Goal: Obtain resource: Obtain resource

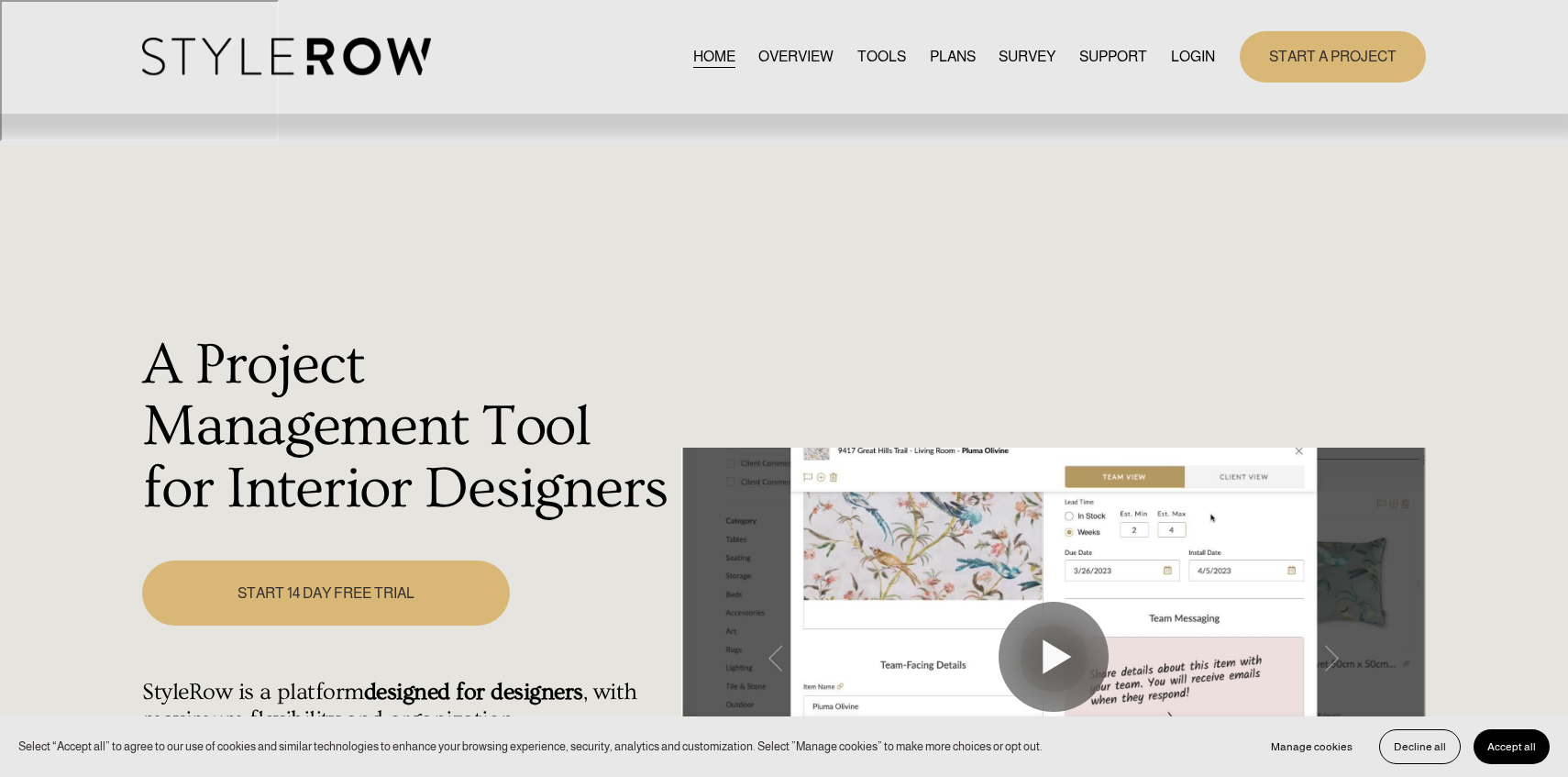
click at [1174, 63] on link "LOGIN" at bounding box center [1193, 56] width 44 height 25
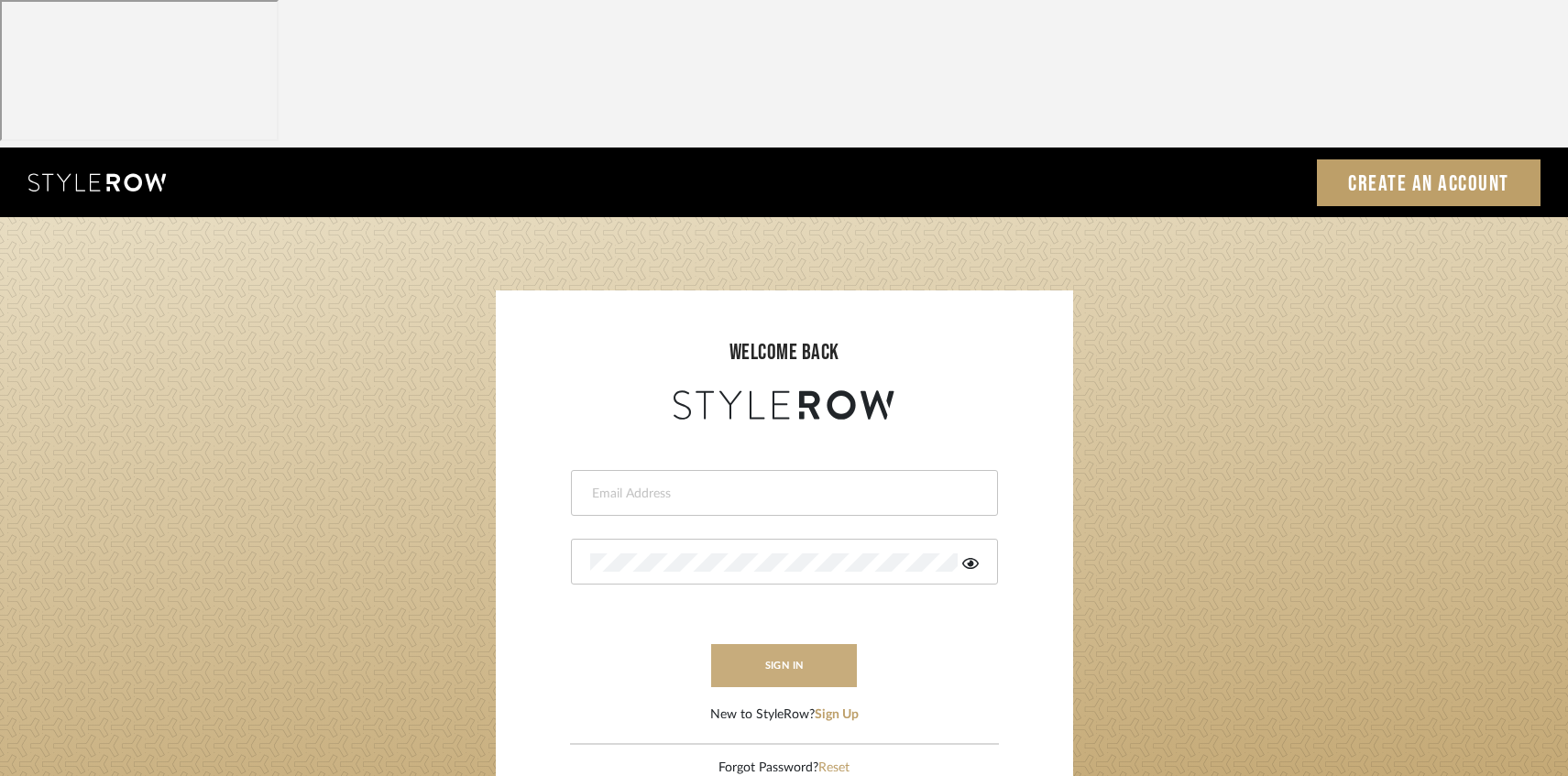
type input "afarewell@aurorafarewell.com"
click at [803, 644] on button "sign in" at bounding box center [784, 665] width 147 height 43
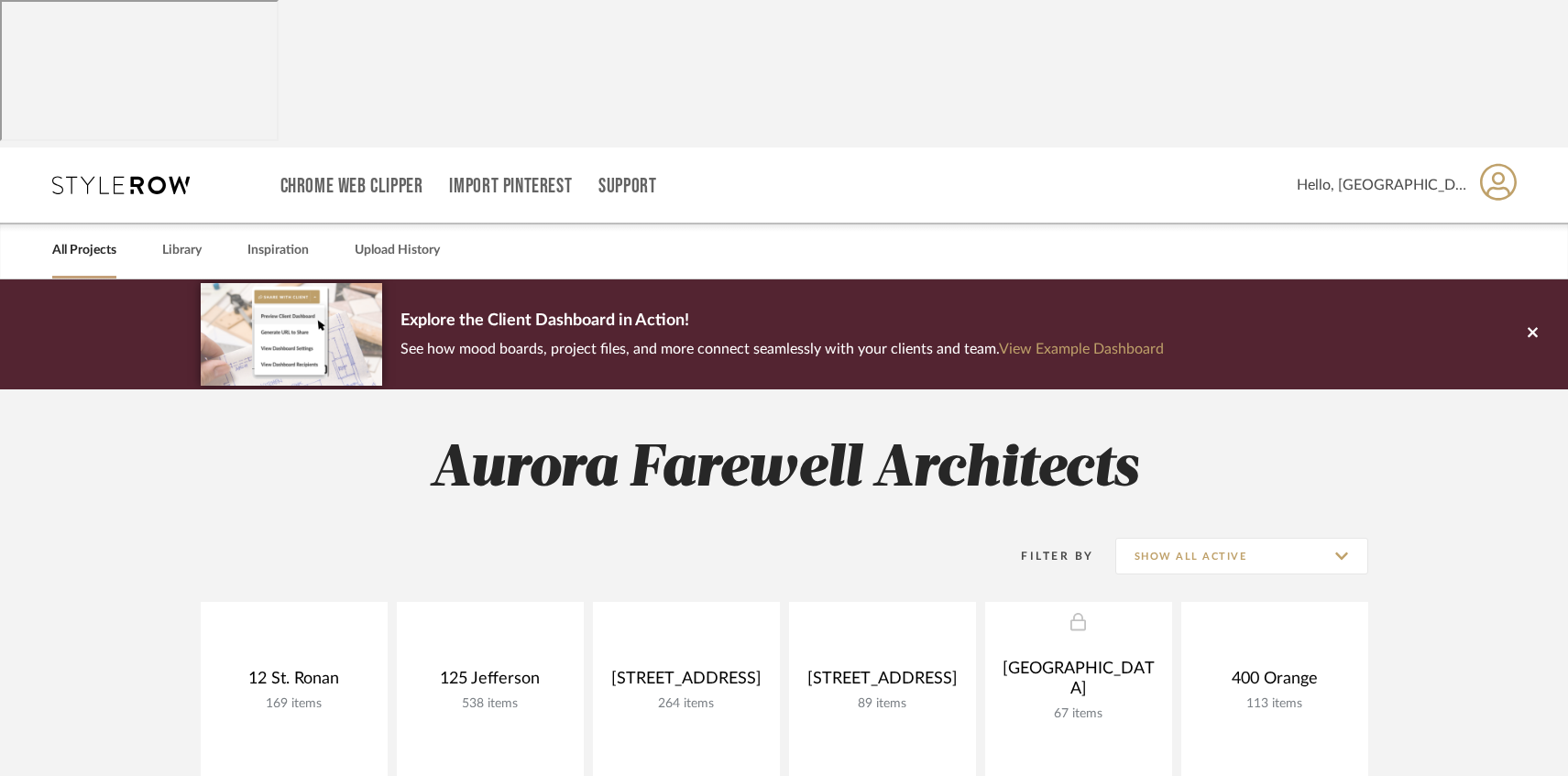
click at [1508, 163] on icon at bounding box center [1499, 182] width 38 height 39
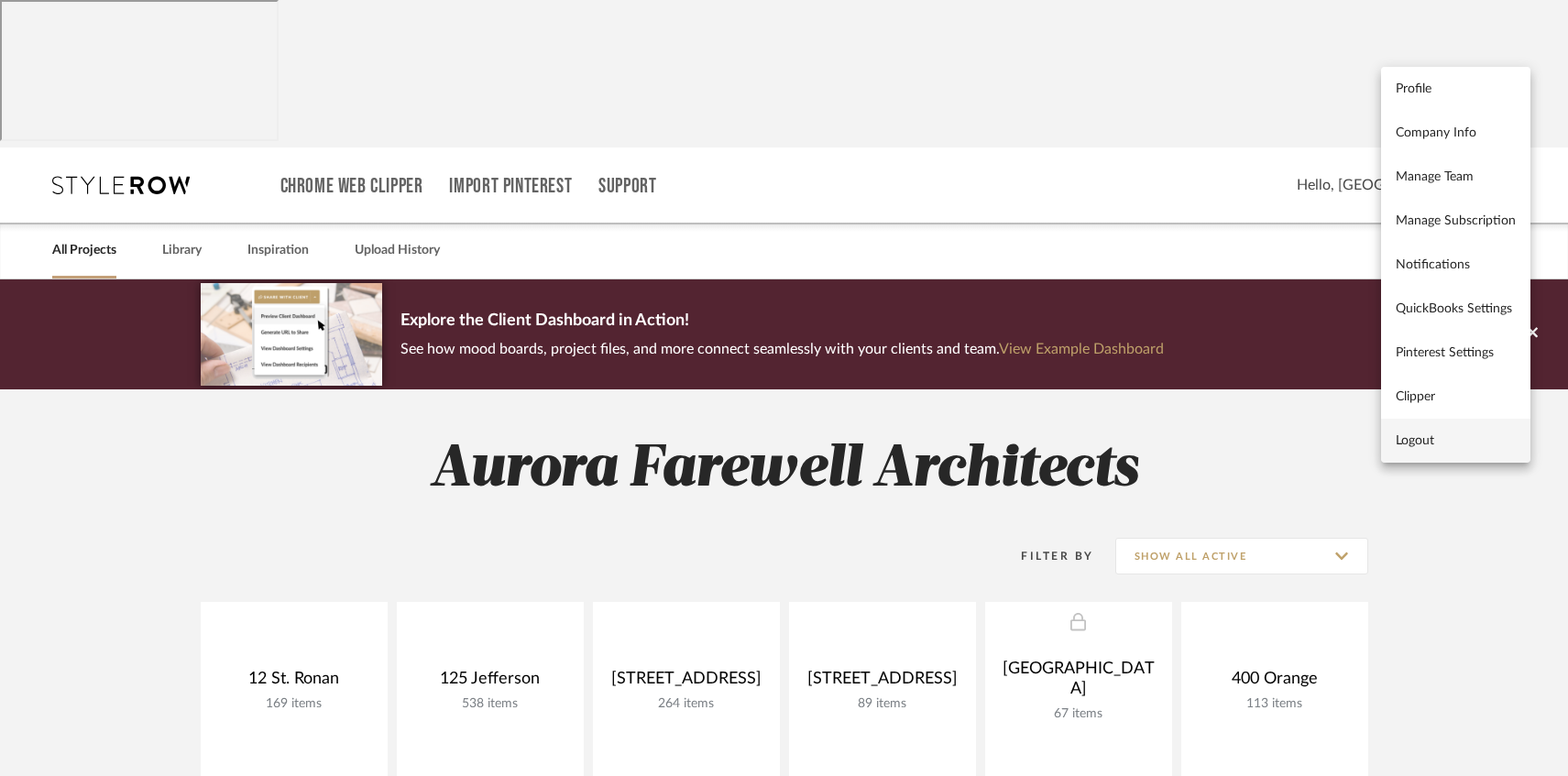
click at [1426, 437] on span "Logout" at bounding box center [1456, 440] width 120 height 16
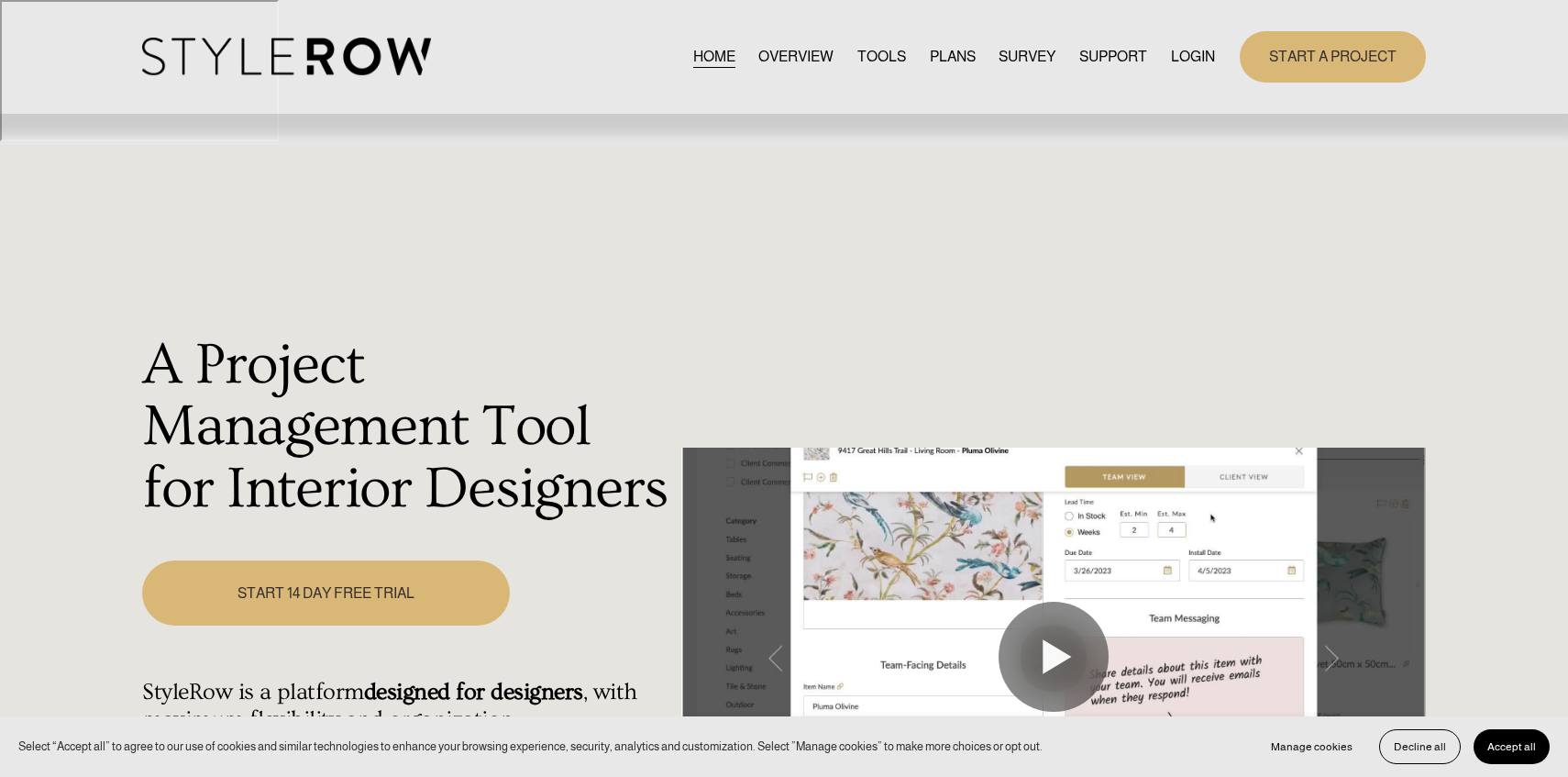
click at [1188, 53] on link "LOGIN" at bounding box center [1193, 56] width 44 height 25
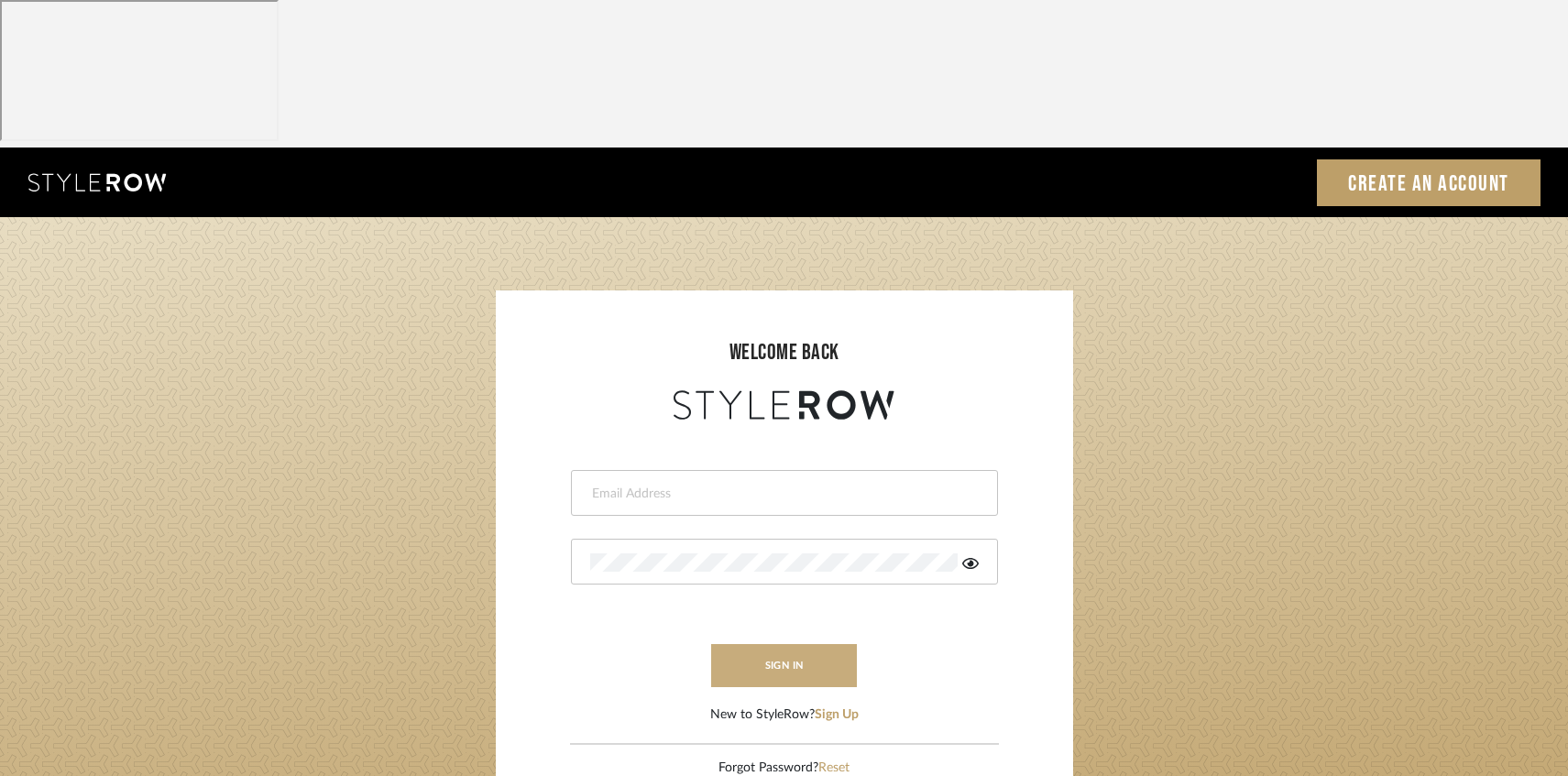
type input "afarewell@aurorafarewell.com"
click at [810, 644] on button "sign in" at bounding box center [784, 665] width 147 height 43
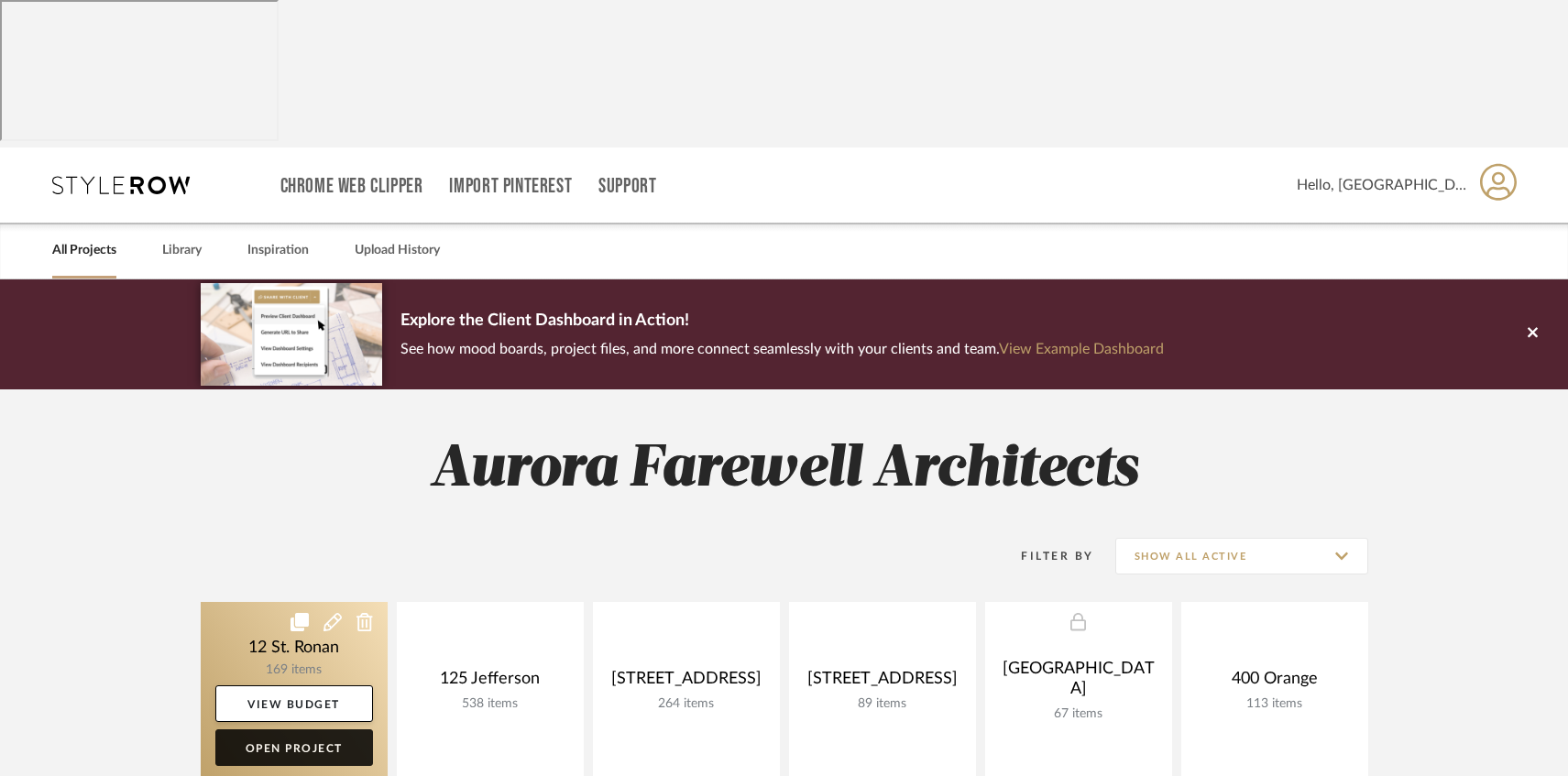
click at [294, 730] on link "Open Project" at bounding box center [295, 748] width 158 height 37
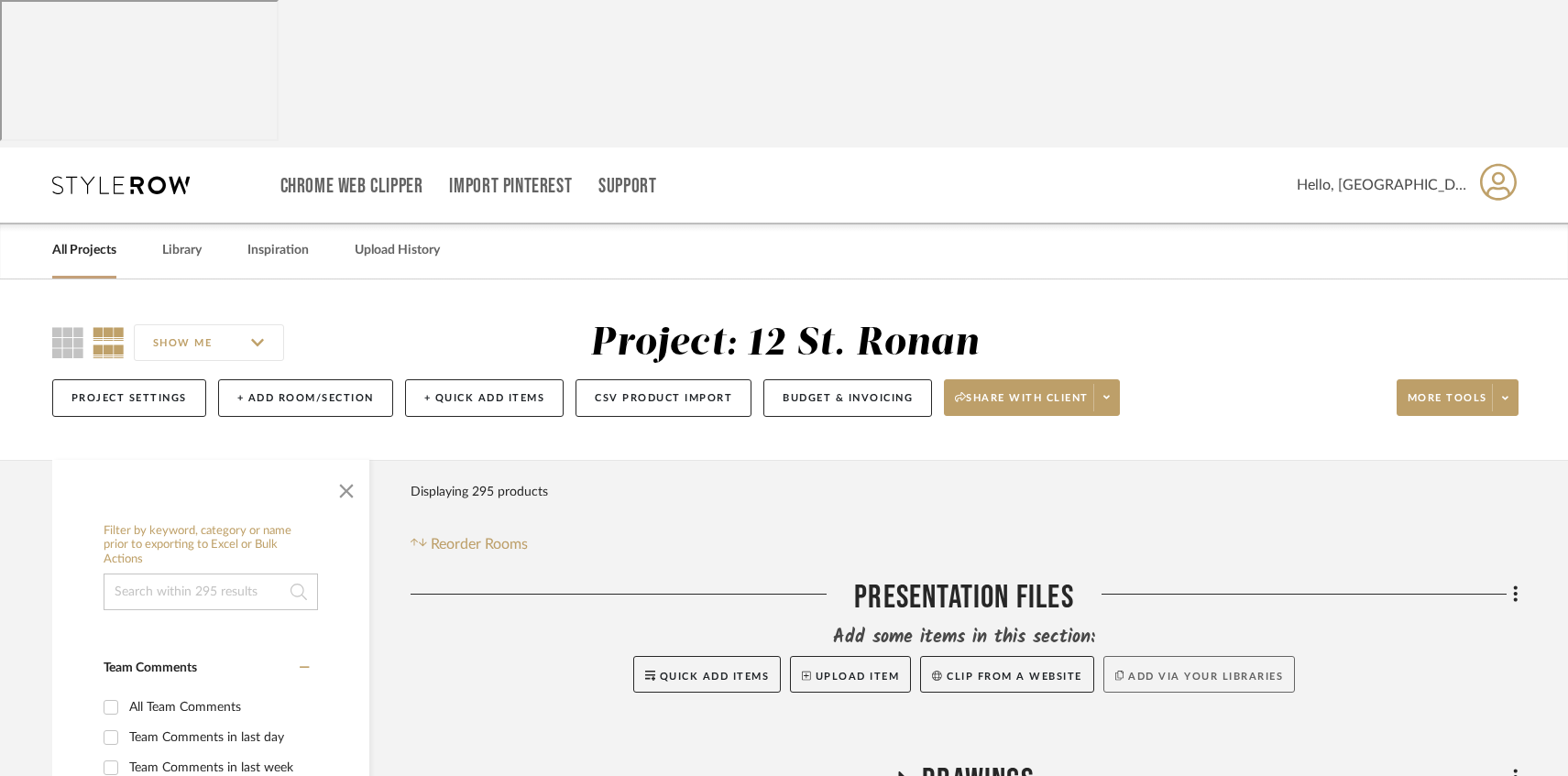
click at [1162, 656] on button "Add via your libraries" at bounding box center [1199, 674] width 193 height 37
click at [656, 380] on button "CSV Product Import" at bounding box center [663, 398] width 176 height 38
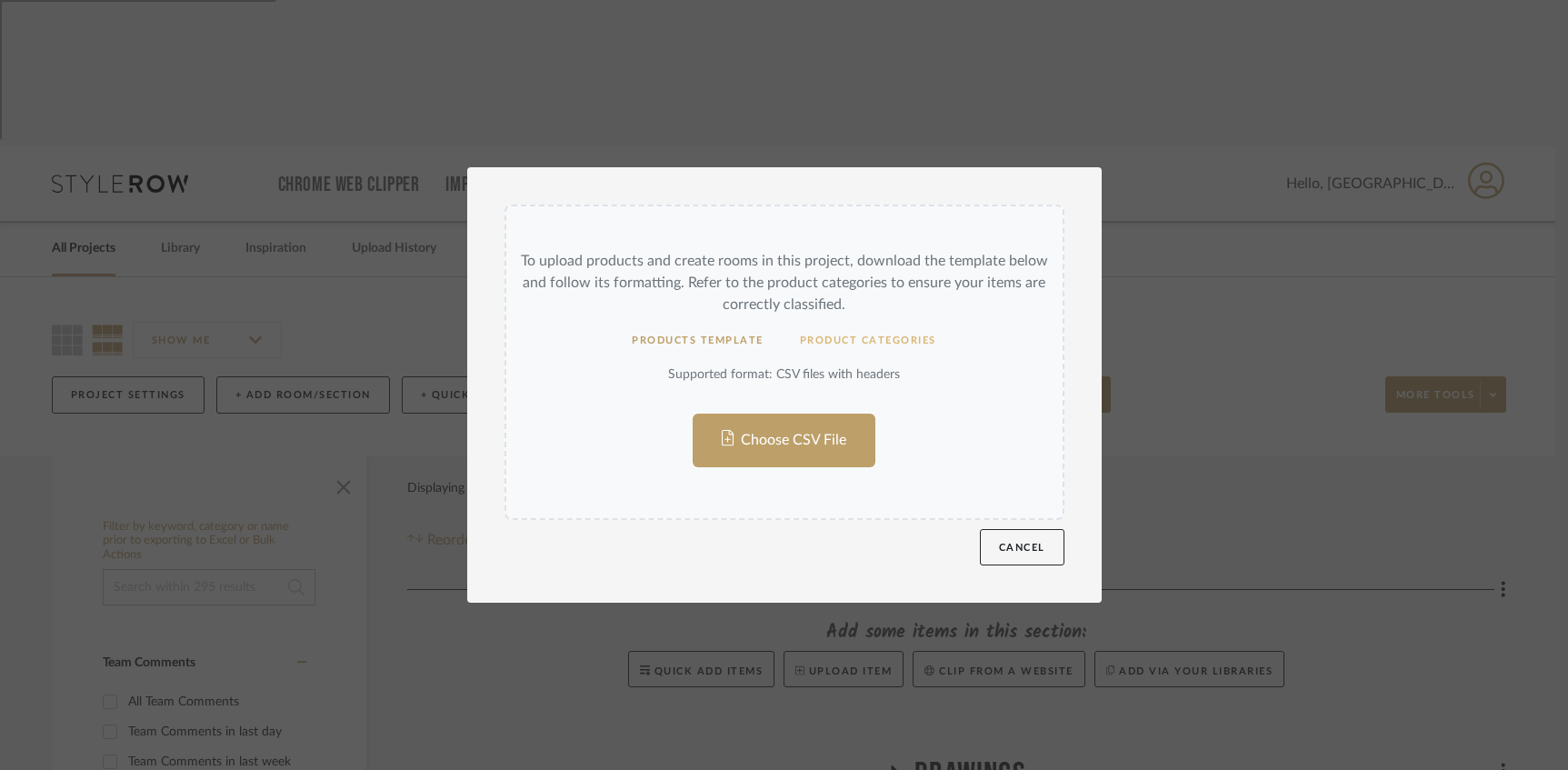
click at [815, 340] on button "Product Categories" at bounding box center [868, 341] width 172 height 36
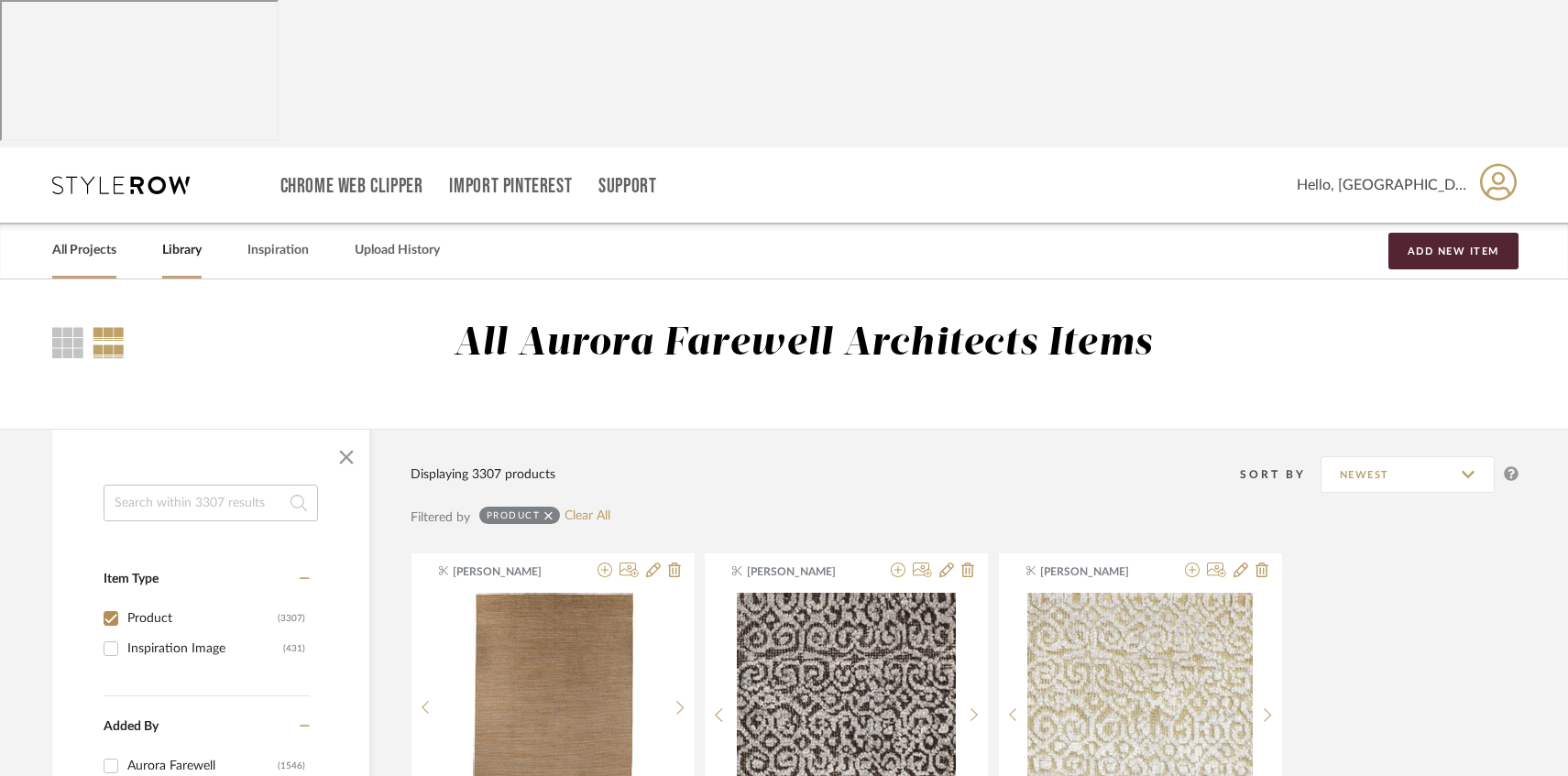
click at [87, 239] on link "All Projects" at bounding box center [84, 251] width 64 height 25
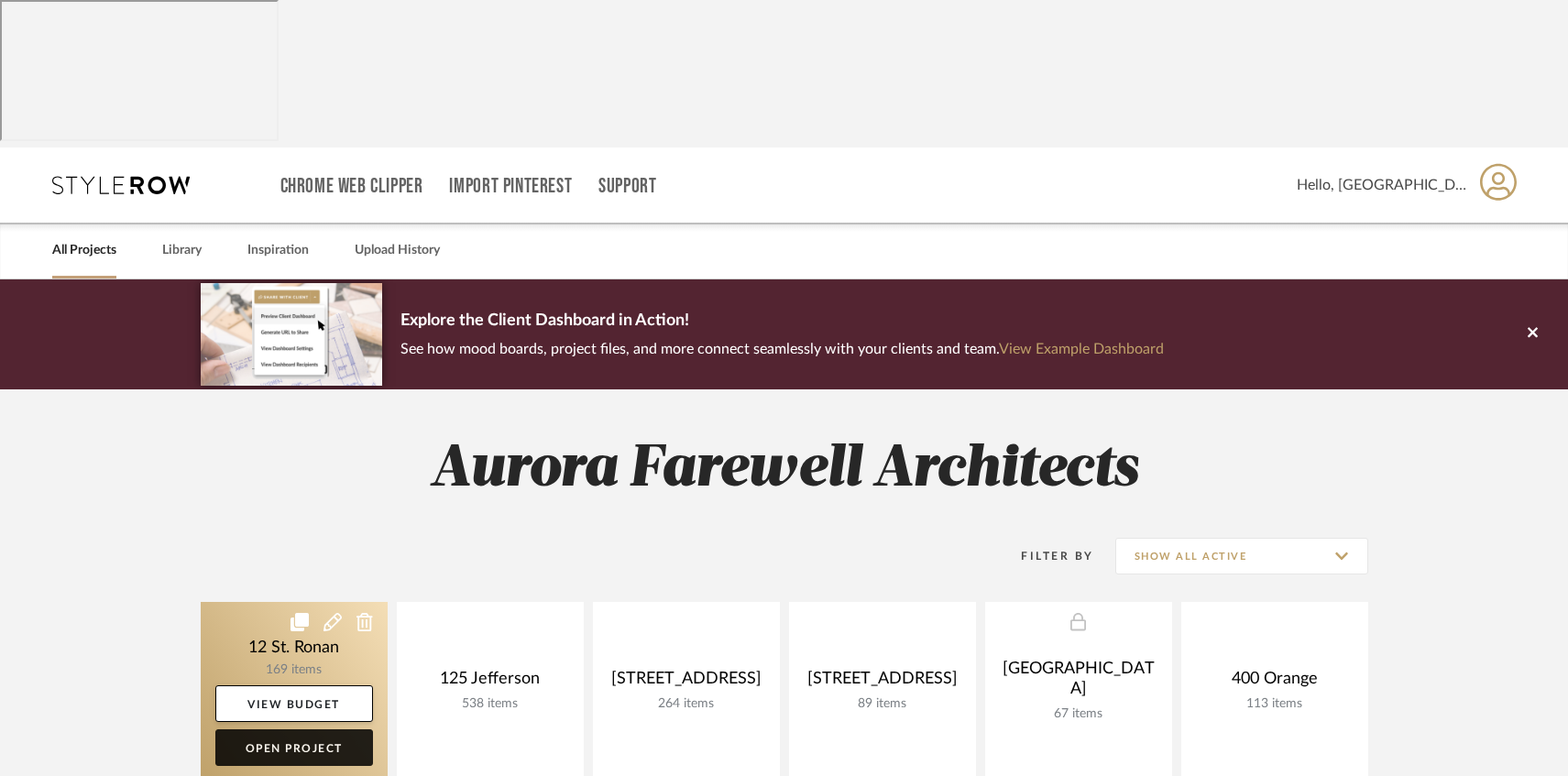
click at [259, 730] on link "Open Project" at bounding box center [295, 748] width 158 height 37
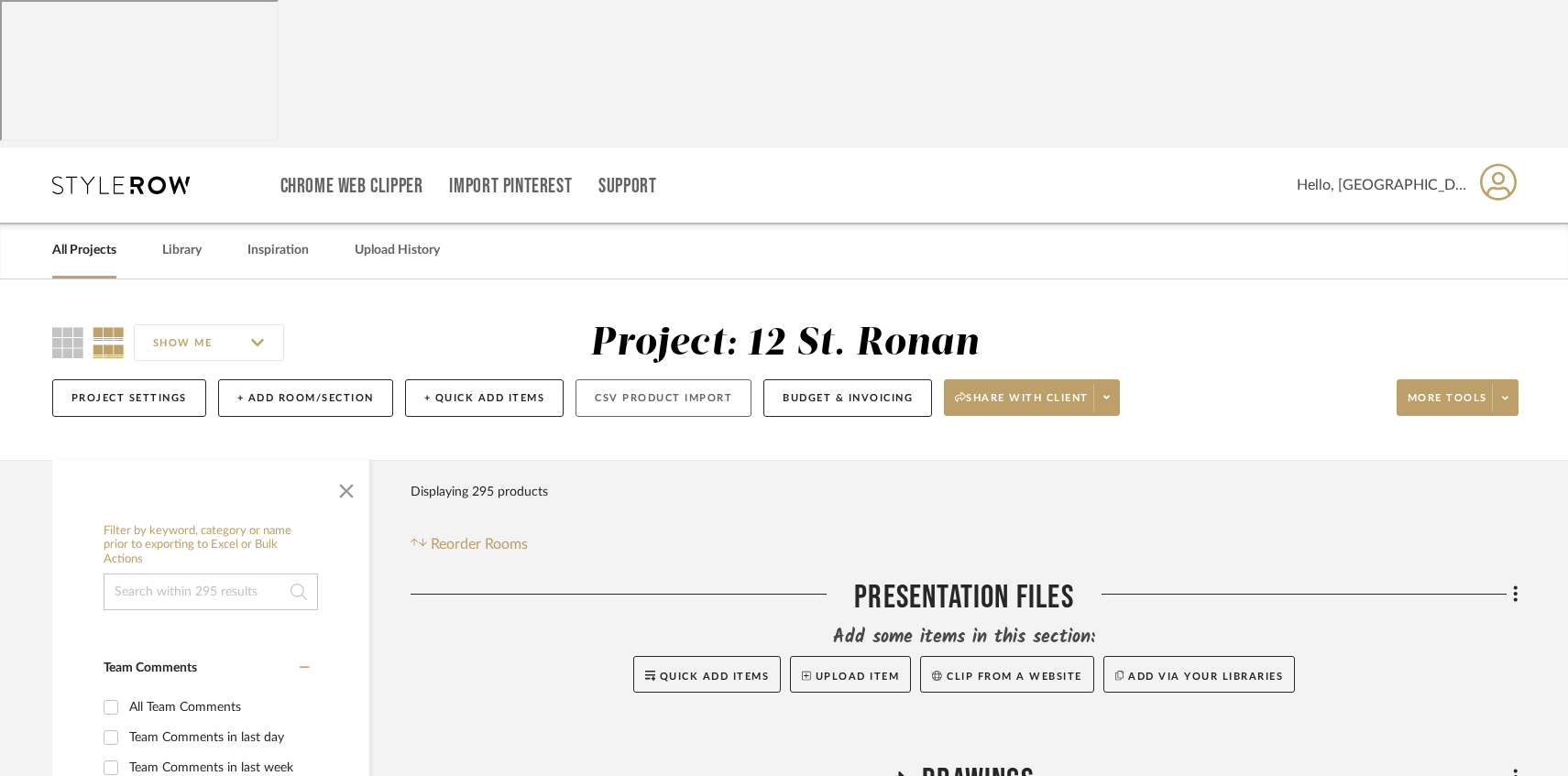
click at [667, 380] on button "CSV Product Import" at bounding box center [663, 398] width 176 height 38
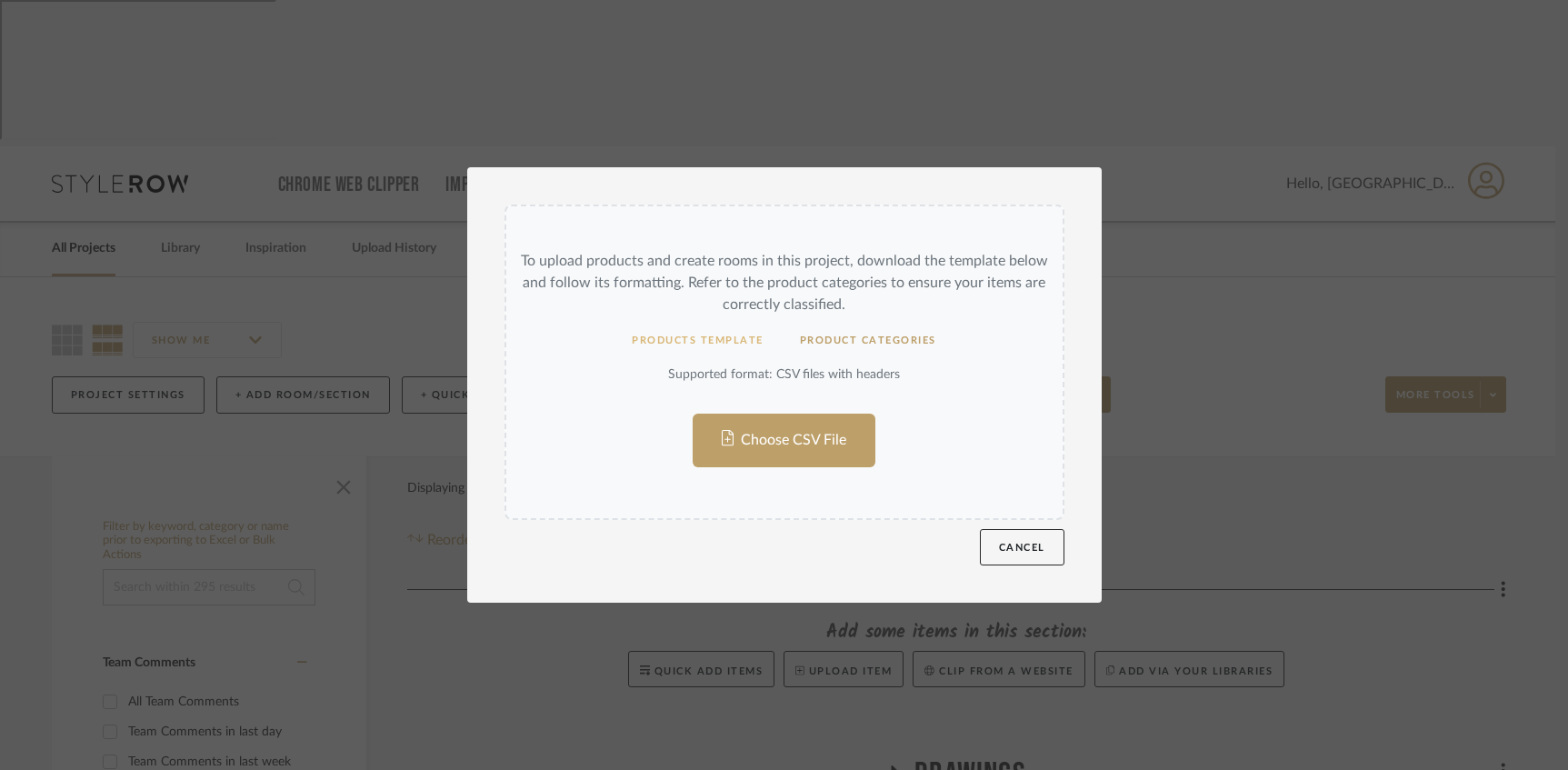
click at [707, 336] on button "Products Template" at bounding box center [697, 341] width 168 height 36
